Goal: Transaction & Acquisition: Purchase product/service

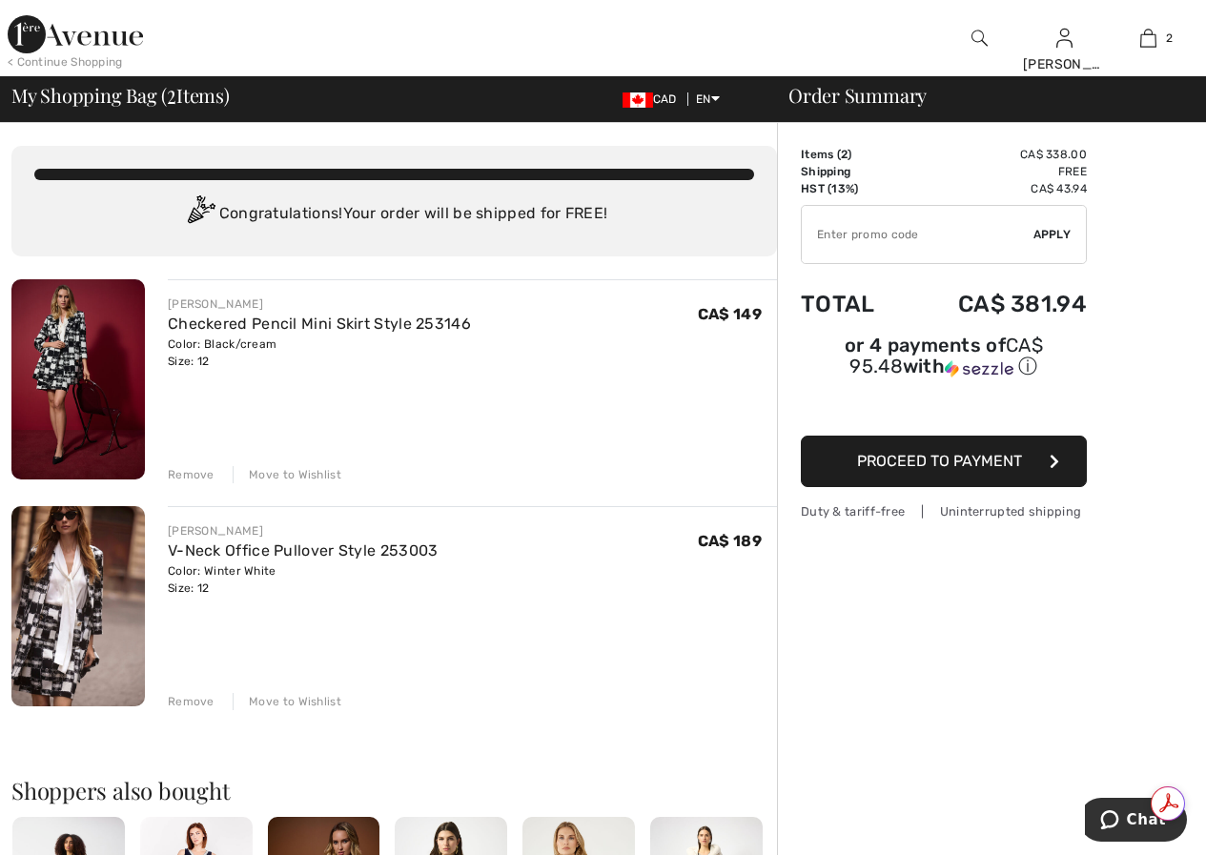
click at [914, 452] on span "Proceed to Payment" at bounding box center [939, 461] width 165 height 18
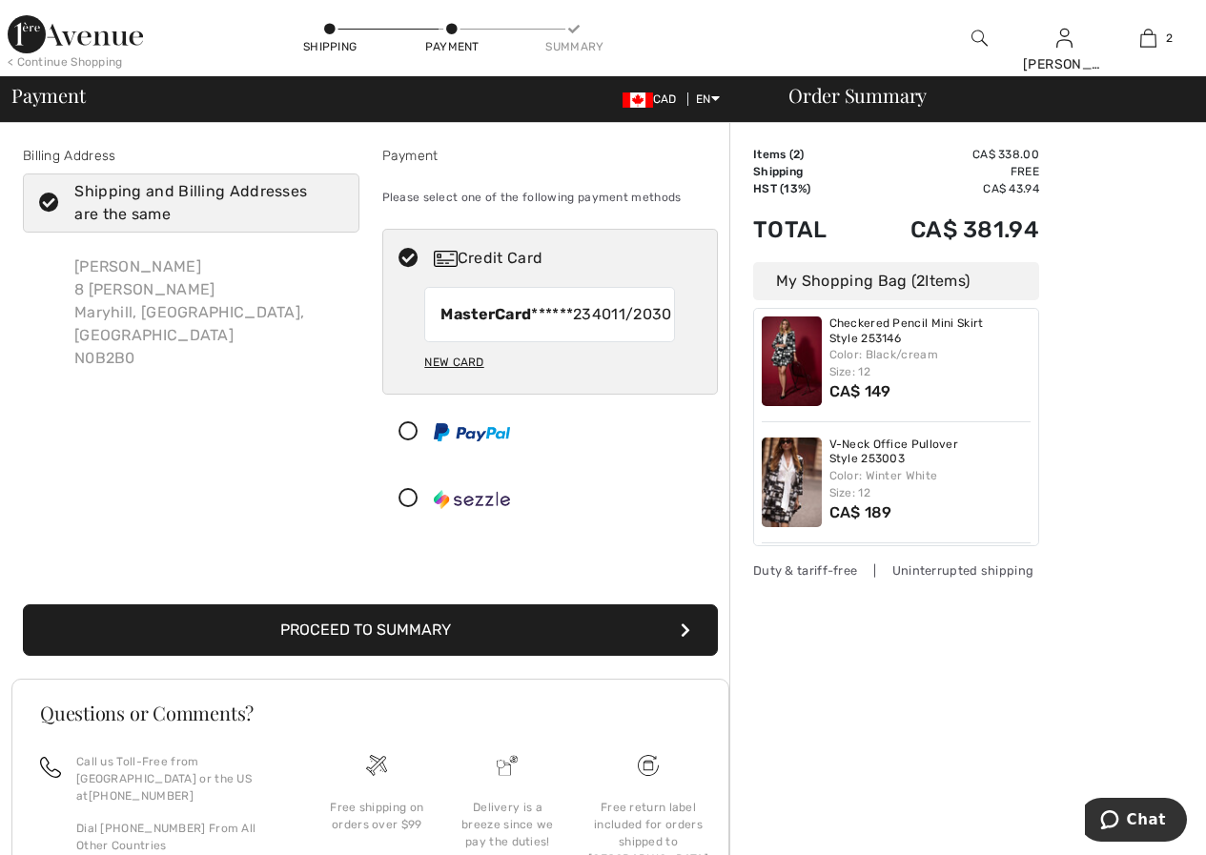
drag, startPoint x: 786, startPoint y: 458, endPoint x: 1141, endPoint y: 315, distance: 382.5
click at [1141, 315] on div "Order Summary Details Items ( 2 ) CA$ 338.00 Promo code CA$ 0.00 Shipping Free …" at bounding box center [968, 576] width 477 height 907
drag, startPoint x: 849, startPoint y: 442, endPoint x: 1139, endPoint y: 431, distance: 290.1
click at [1139, 431] on div "Order Summary Details Items ( 2 ) CA$ 338.00 Promo code CA$ 0.00 Shipping Free …" at bounding box center [968, 576] width 477 height 907
drag, startPoint x: 792, startPoint y: 462, endPoint x: 1156, endPoint y: 371, distance: 374.5
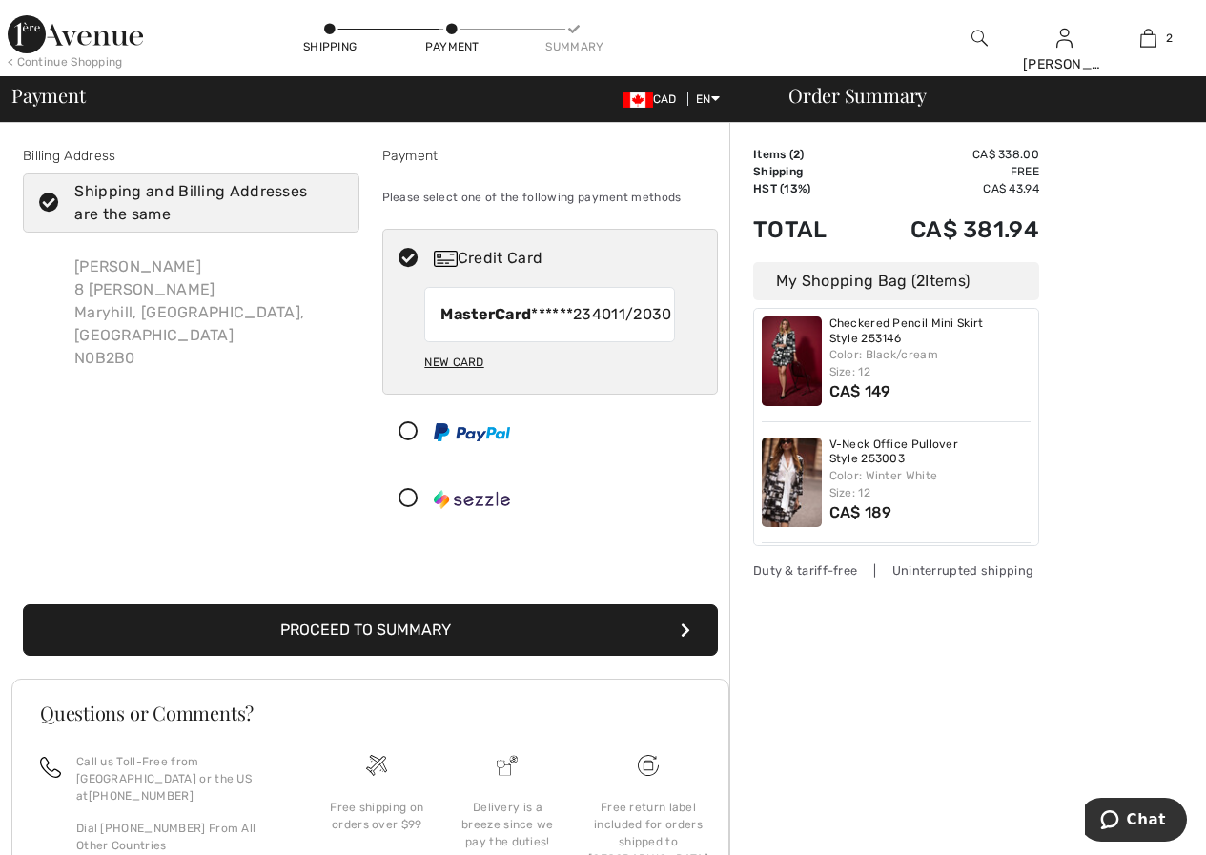
click at [1156, 371] on div "Order Summary Details Items ( 2 ) CA$ 338.00 Promo code CA$ 0.00 Shipping Free …" at bounding box center [968, 576] width 477 height 907
click at [775, 463] on img at bounding box center [792, 483] width 60 height 90
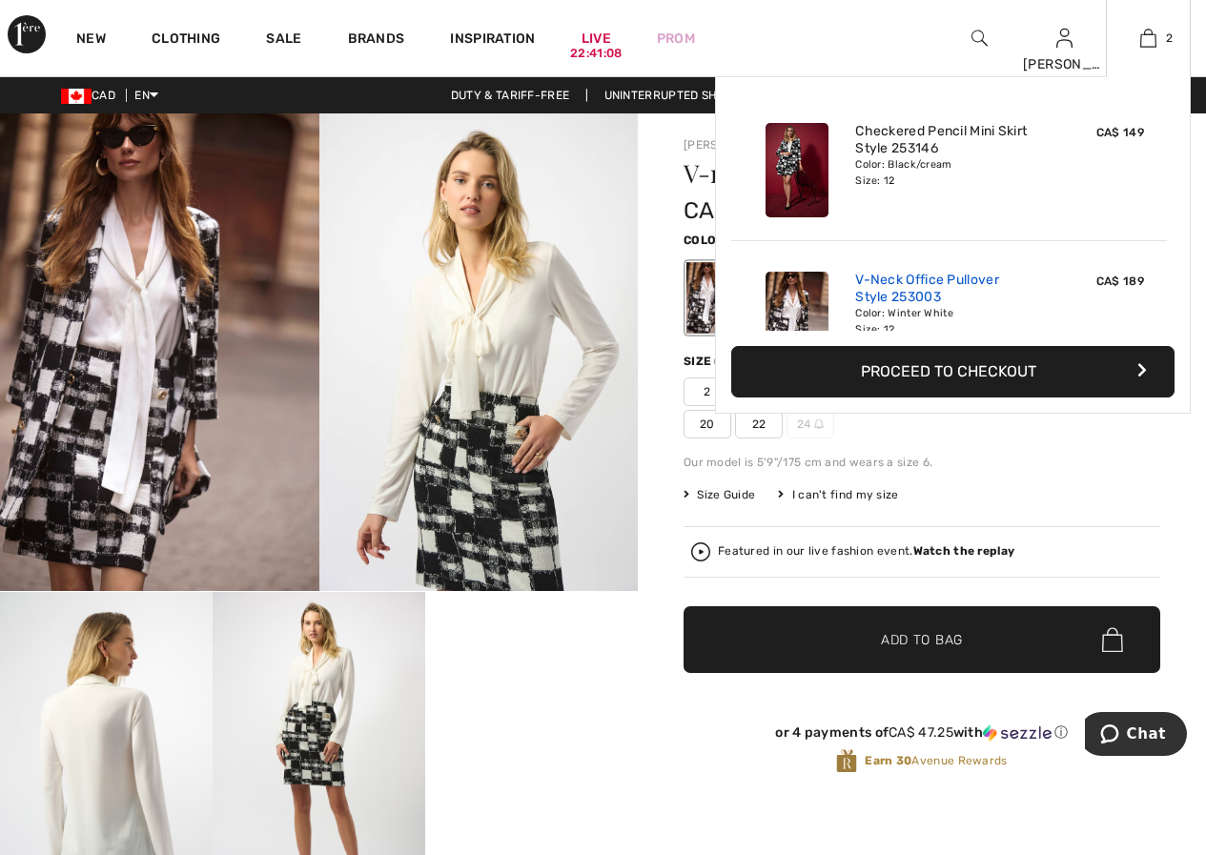
drag, startPoint x: 917, startPoint y: 290, endPoint x: 904, endPoint y: 290, distance: 13.4
drag, startPoint x: 904, startPoint y: 290, endPoint x: 794, endPoint y: 298, distance: 110.0
click at [794, 298] on img at bounding box center [797, 319] width 63 height 94
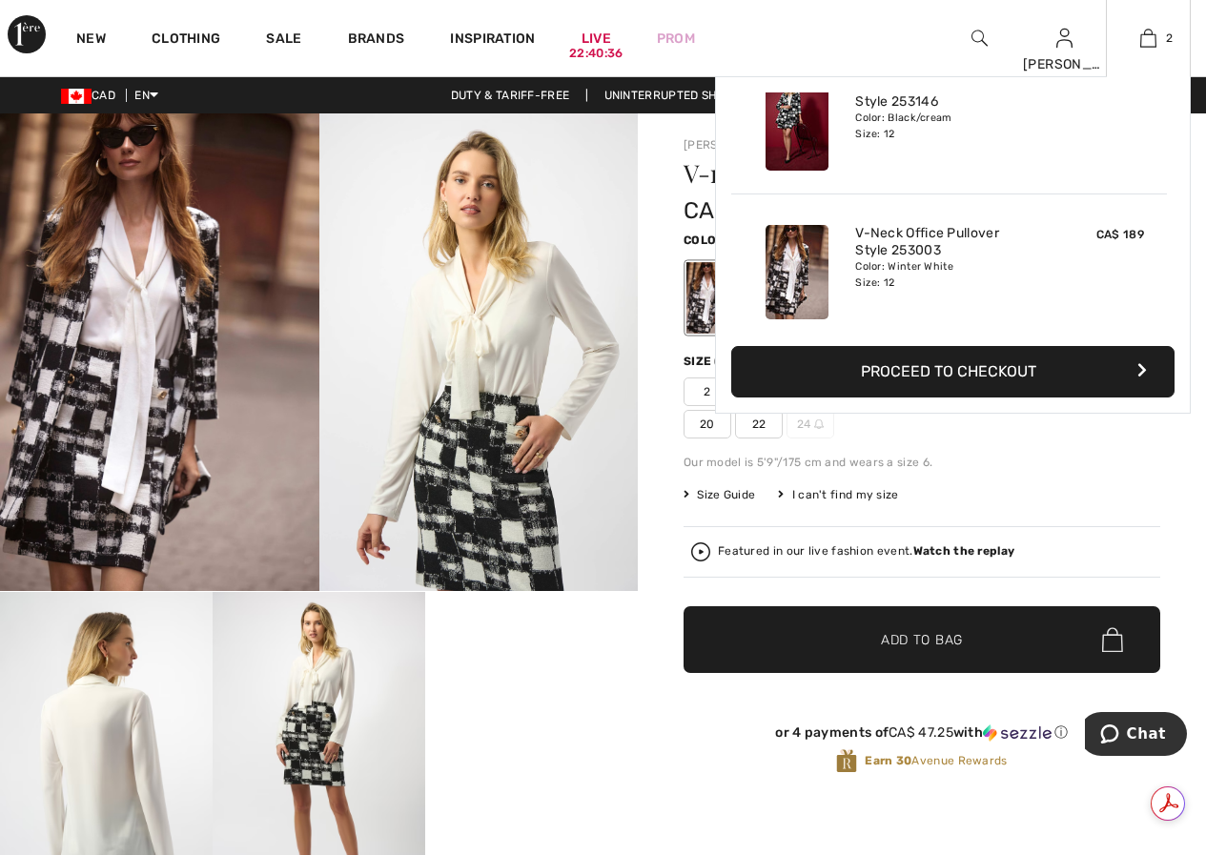
scroll to position [59, 0]
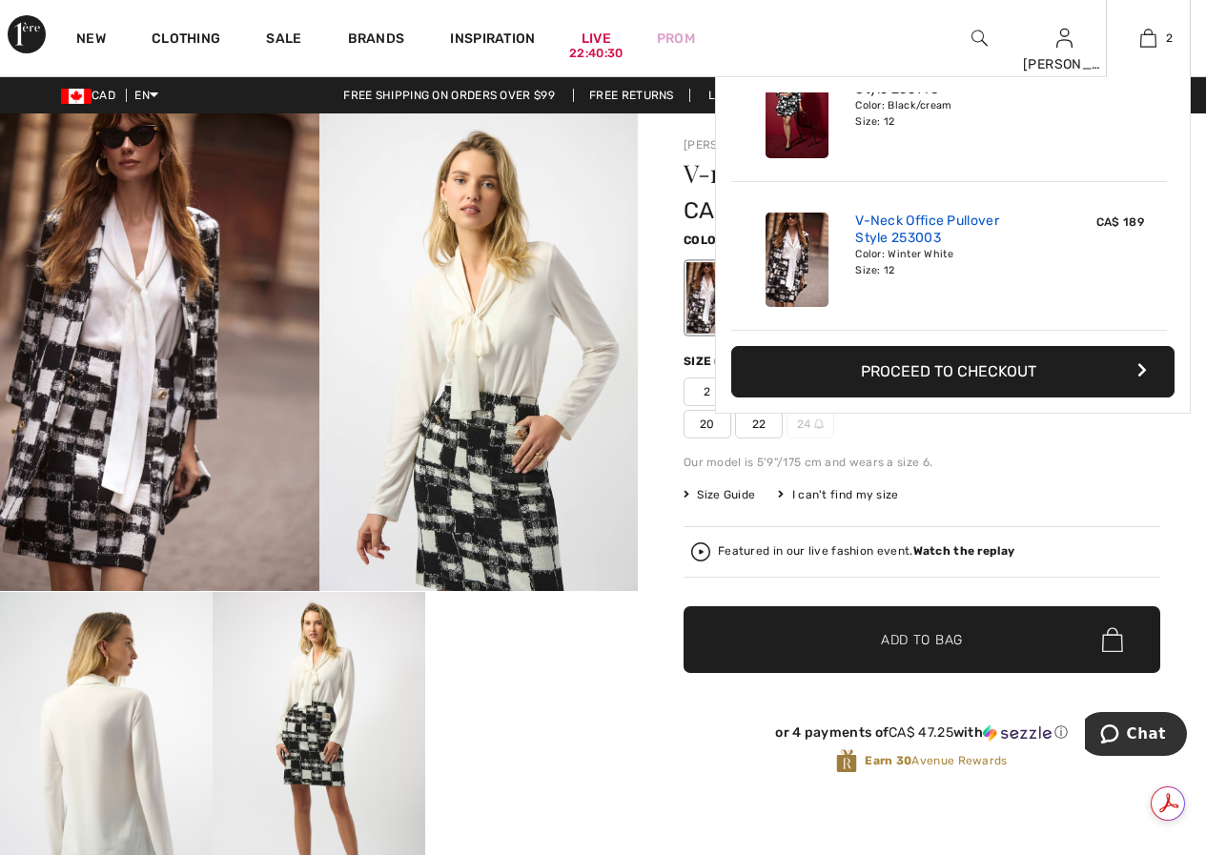
drag, startPoint x: 1029, startPoint y: 254, endPoint x: 1036, endPoint y: 233, distance: 22.0
drag, startPoint x: 1036, startPoint y: 233, endPoint x: 1054, endPoint y: 226, distance: 19.3
click at [1054, 226] on div "CA$ 189" at bounding box center [1101, 260] width 101 height 110
click at [842, 363] on button "Proceed to Checkout" at bounding box center [952, 371] width 443 height 51
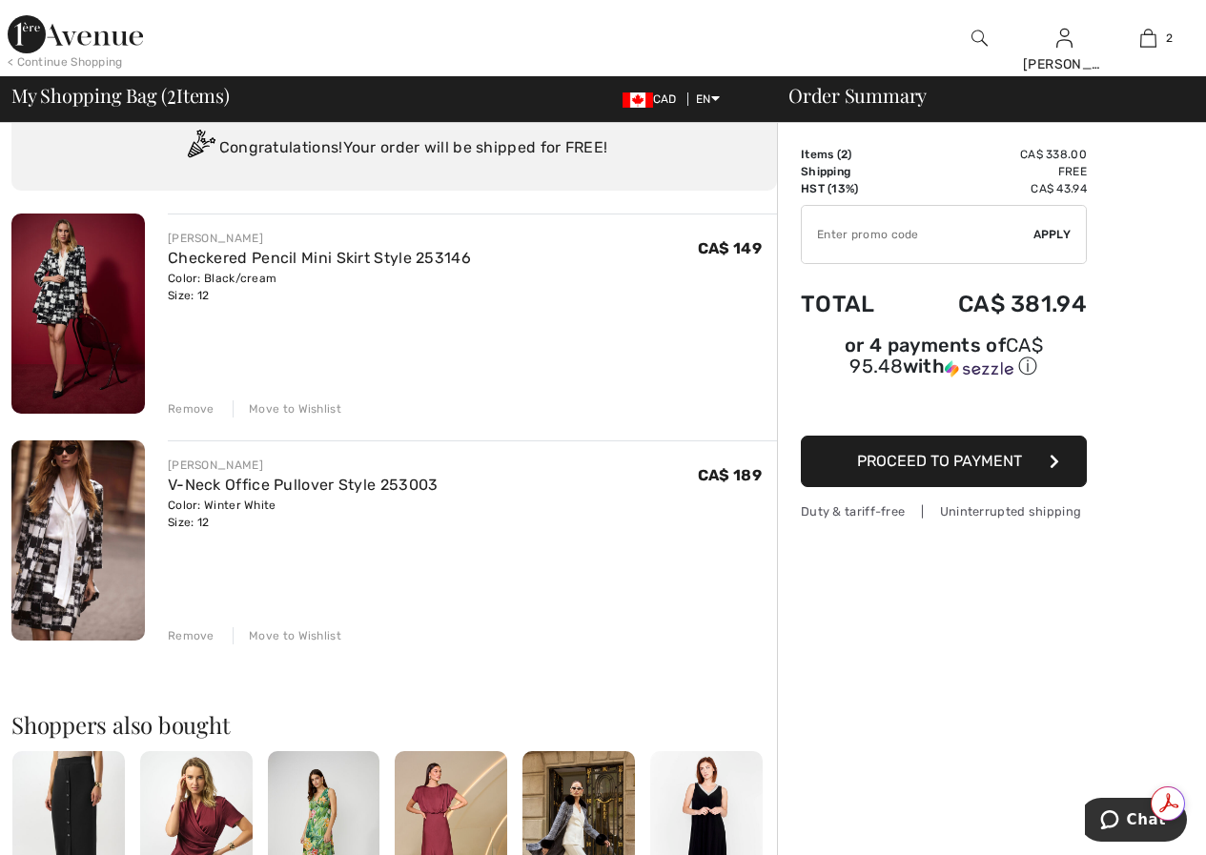
scroll to position [95, 0]
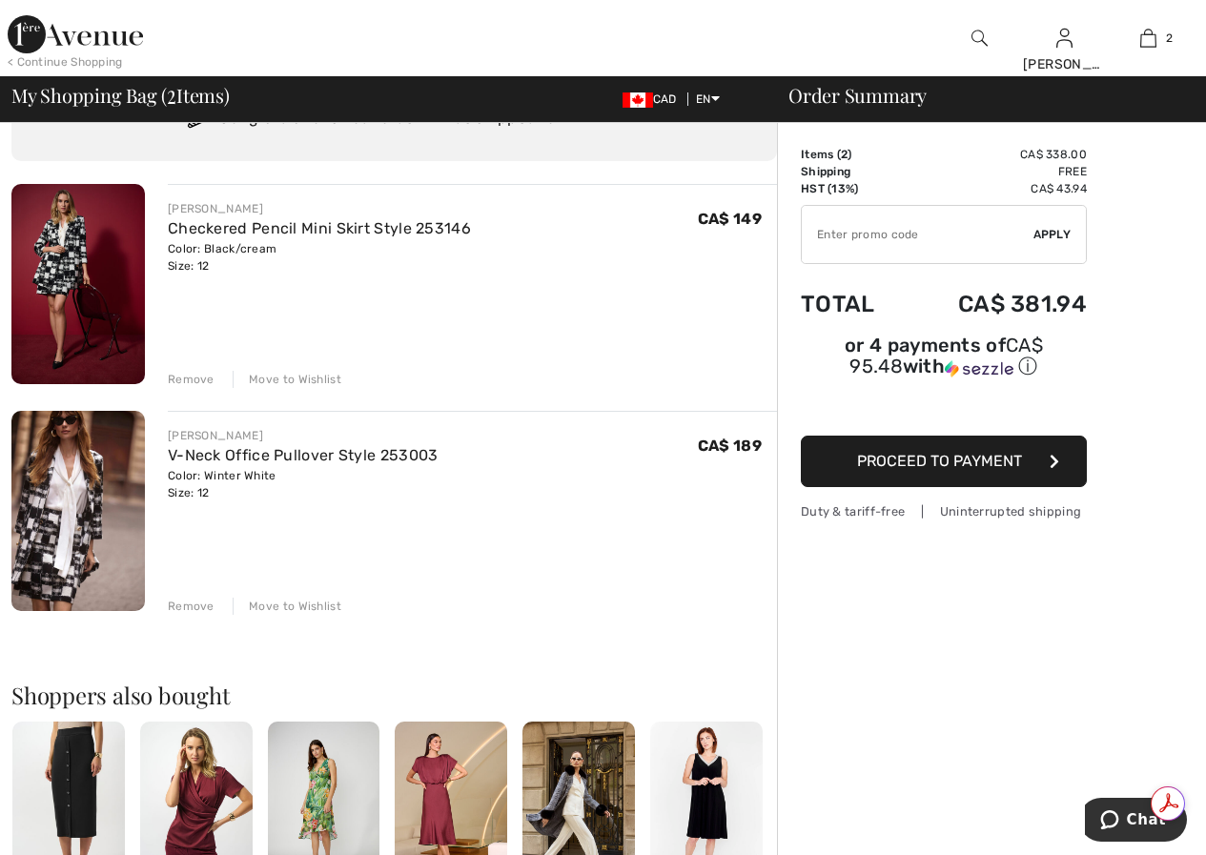
click at [189, 607] on div "Remove" at bounding box center [191, 606] width 47 height 17
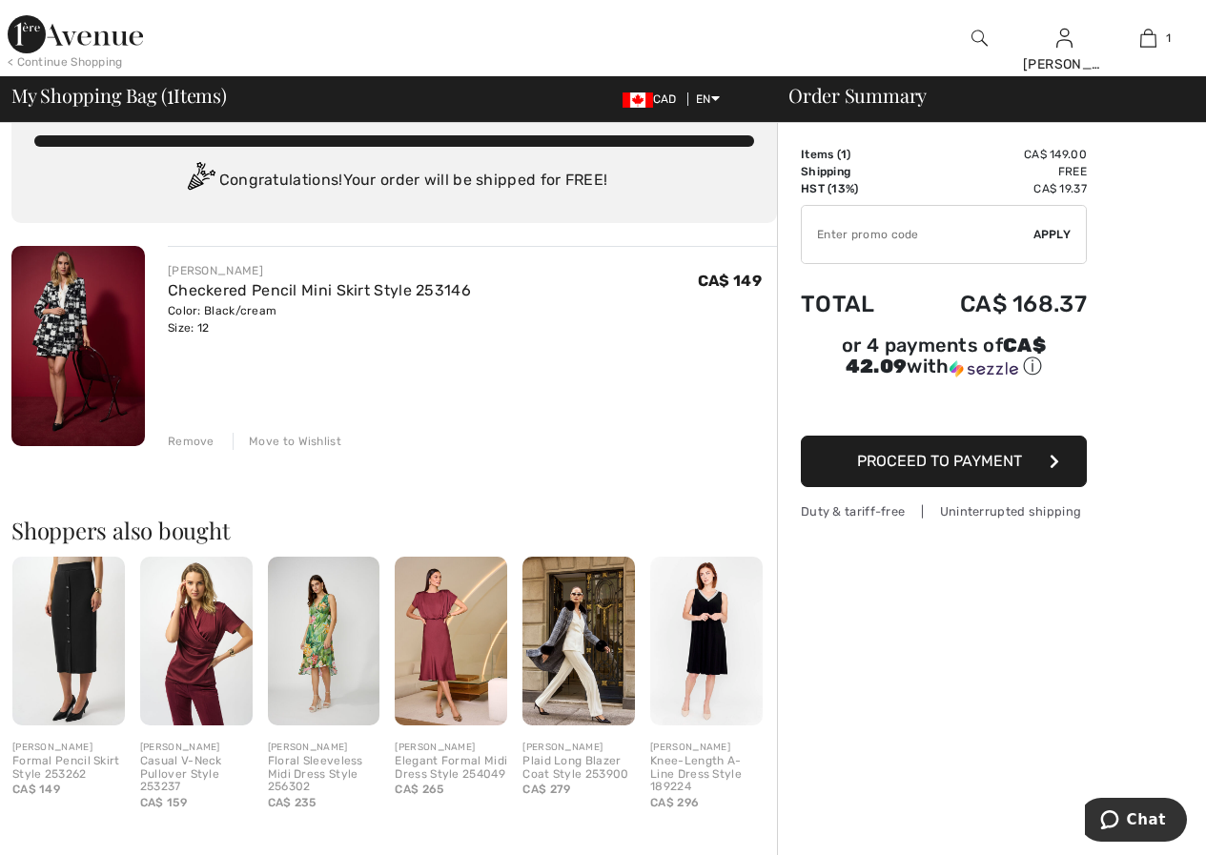
scroll to position [0, 0]
